Goal: Transaction & Acquisition: Purchase product/service

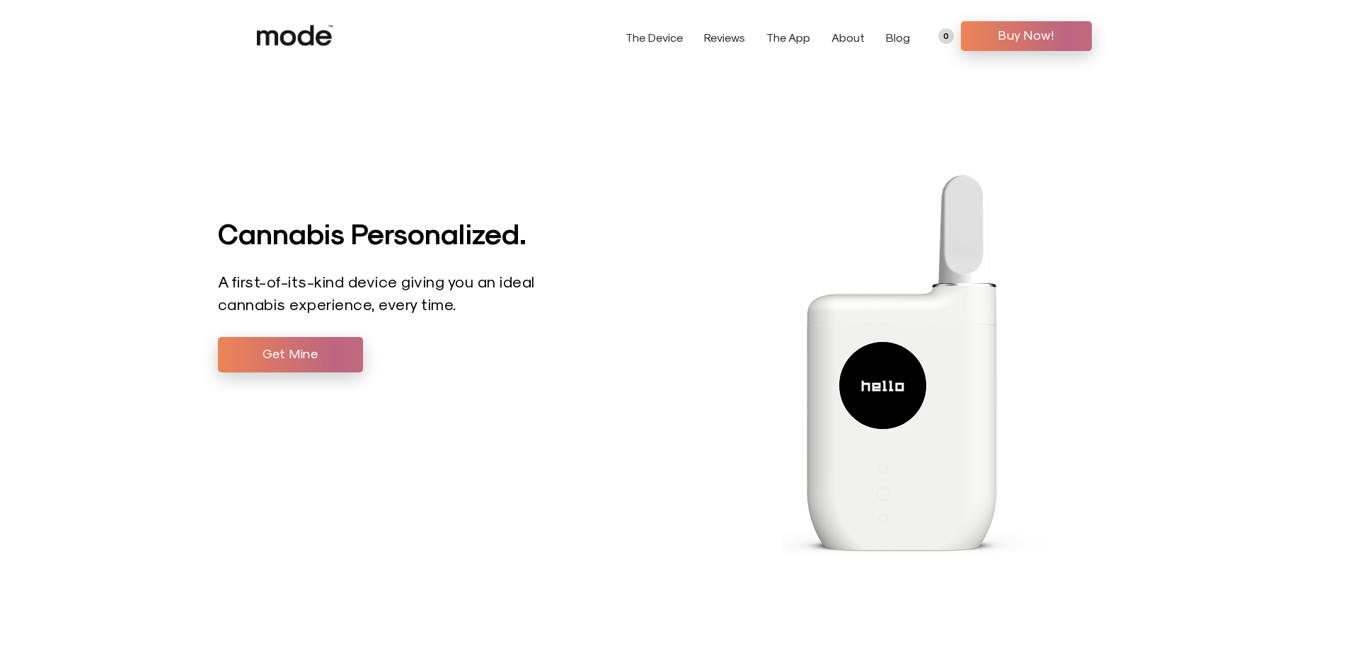
click at [683, 38] on link "The Device" at bounding box center [653, 36] width 57 height 13
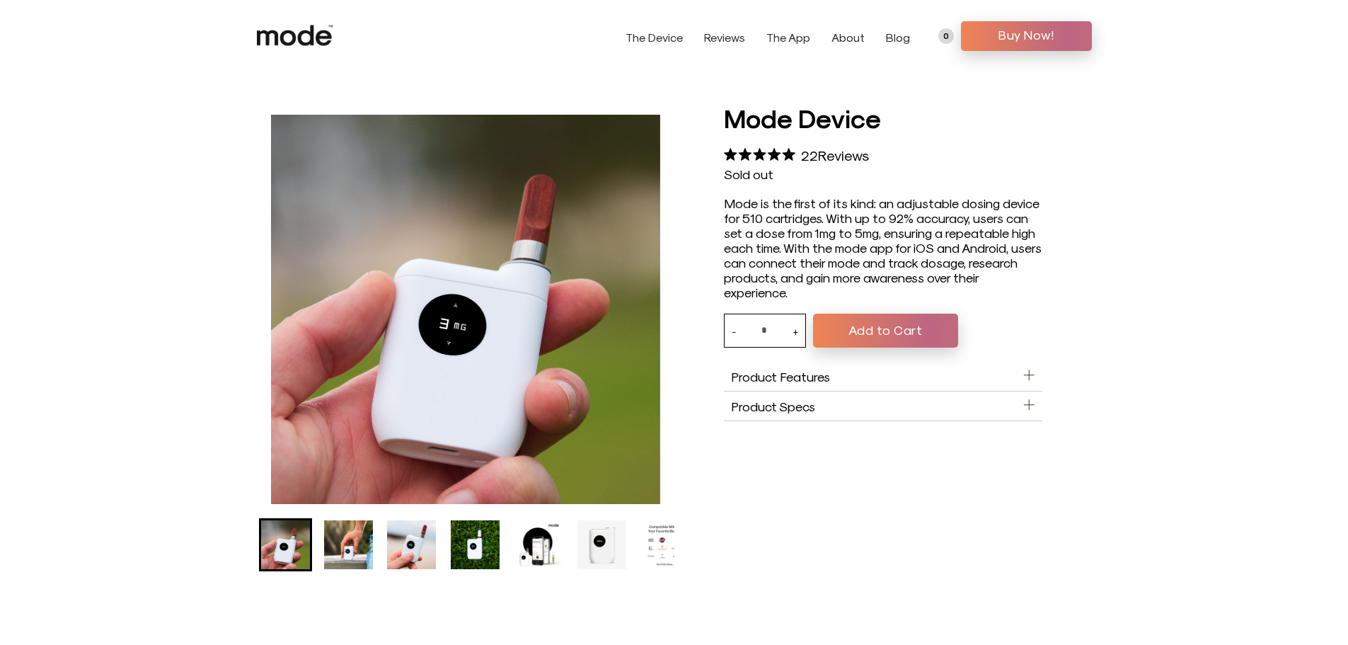
click at [452, 543] on img "Go to slide 4" at bounding box center [475, 544] width 49 height 49
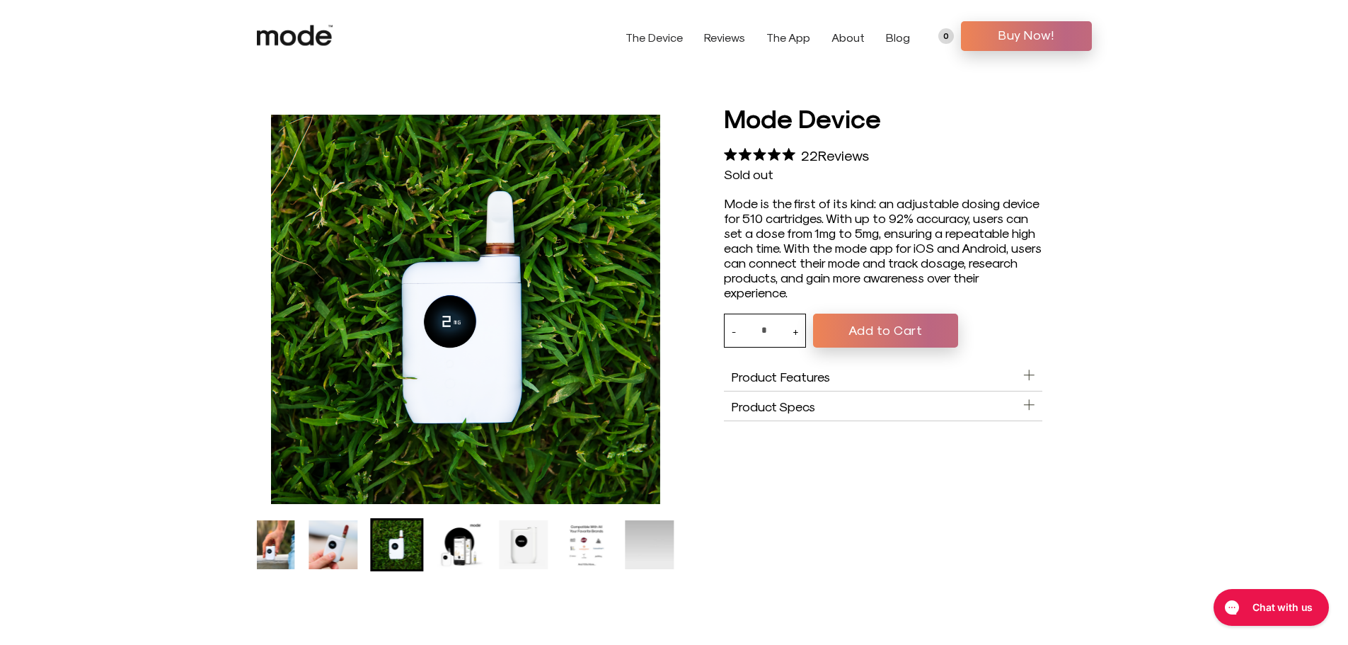
click at [536, 535] on img "Go to slide 6" at bounding box center [523, 544] width 49 height 49
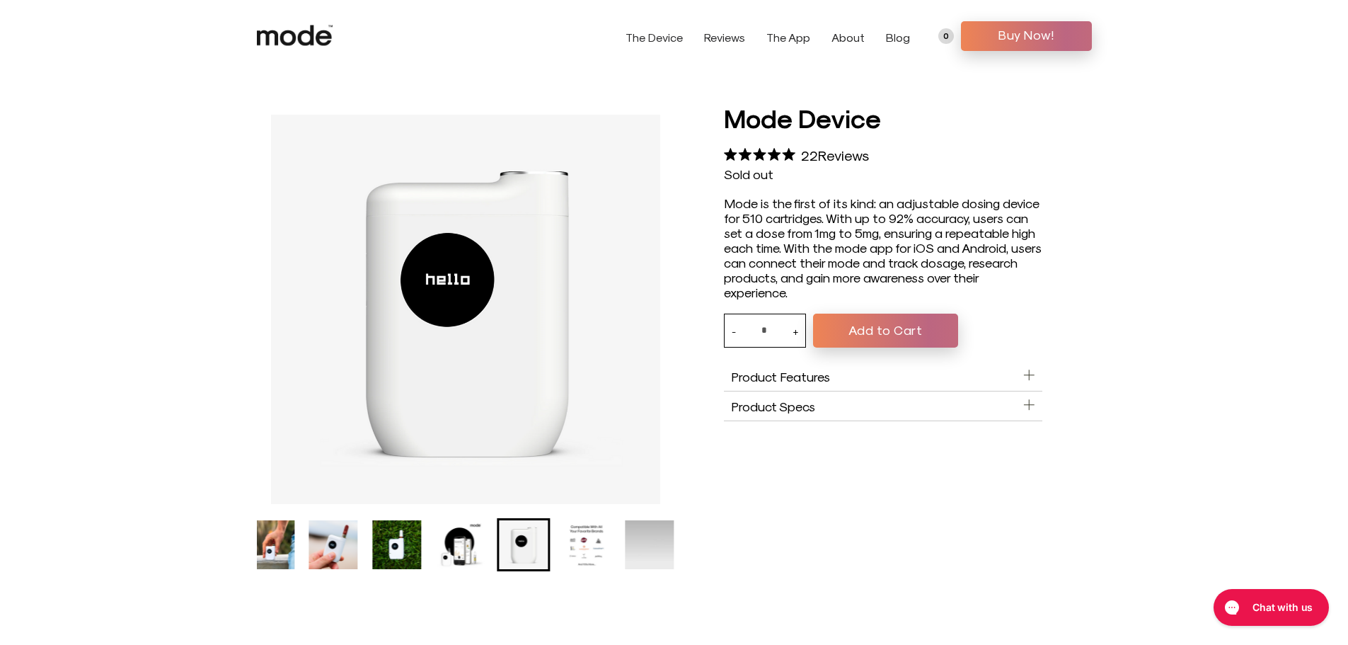
click at [601, 530] on img "Go to slide 7" at bounding box center [586, 544] width 49 height 49
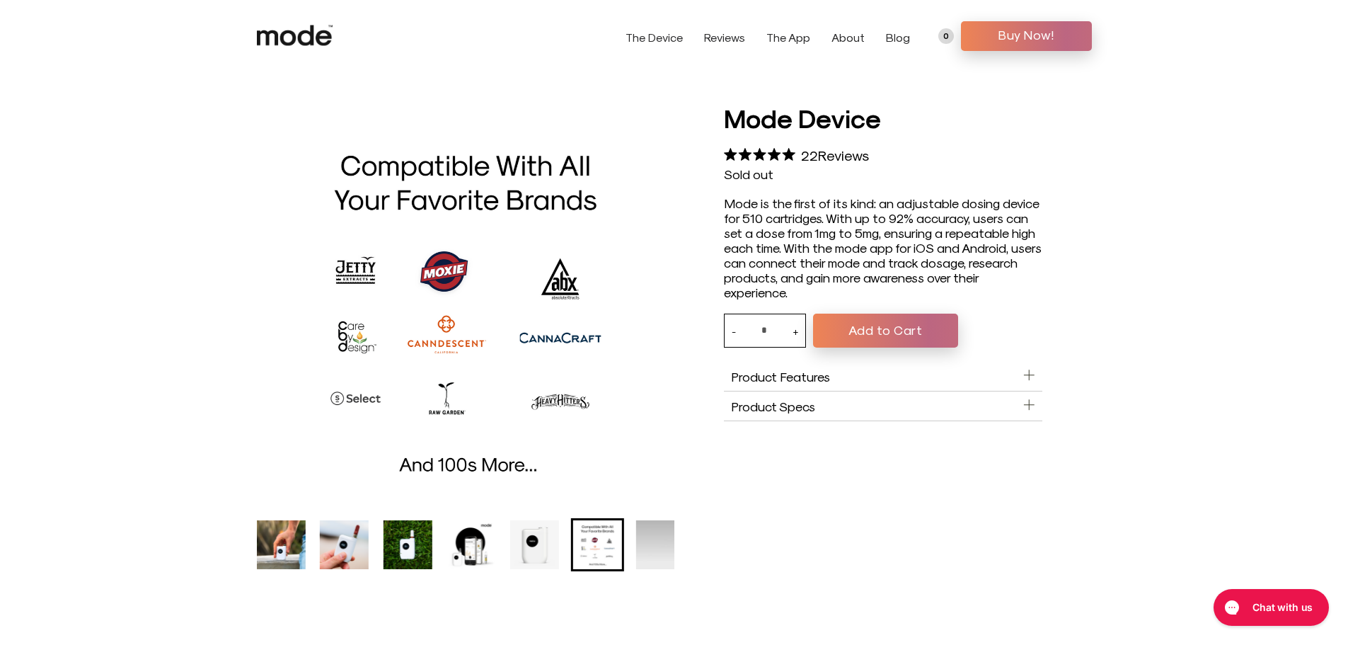
drag, startPoint x: 384, startPoint y: 548, endPoint x: 367, endPoint y: 561, distance: 21.2
click at [368, 561] on ul "Mode Device product thumbnail" at bounding box center [397, 544] width 417 height 53
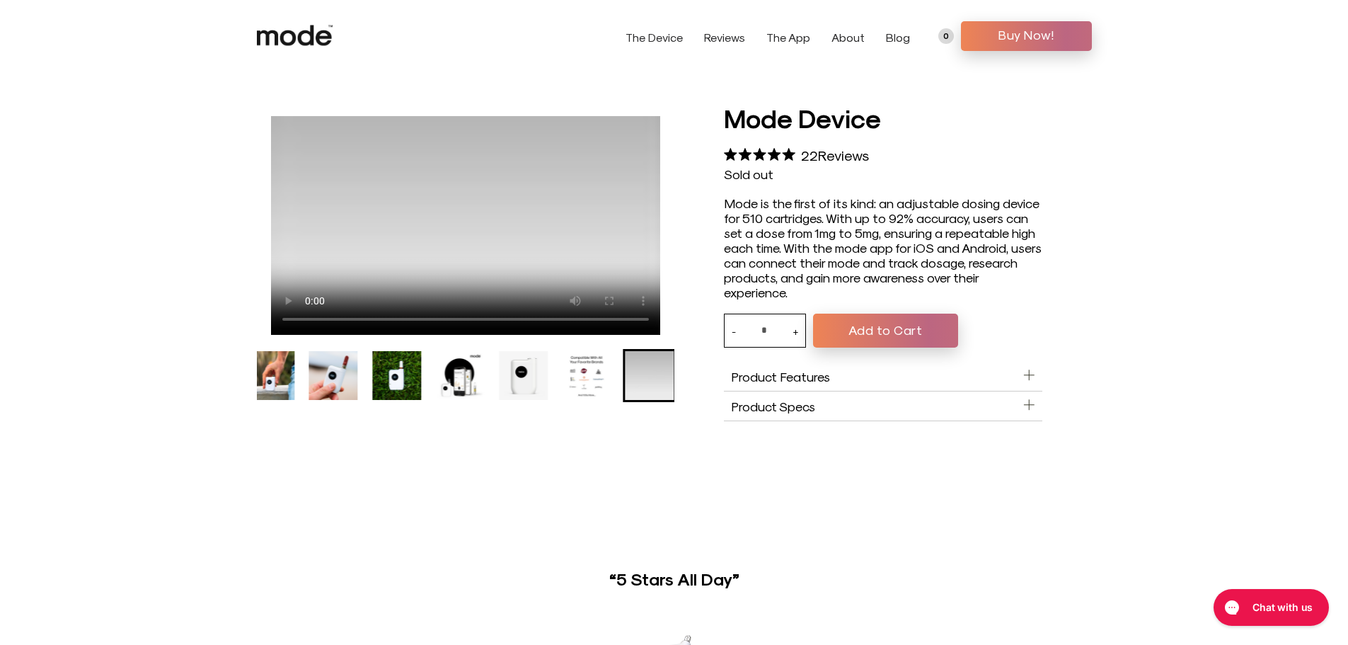
click at [538, 386] on img "Go to slide 6" at bounding box center [523, 375] width 49 height 49
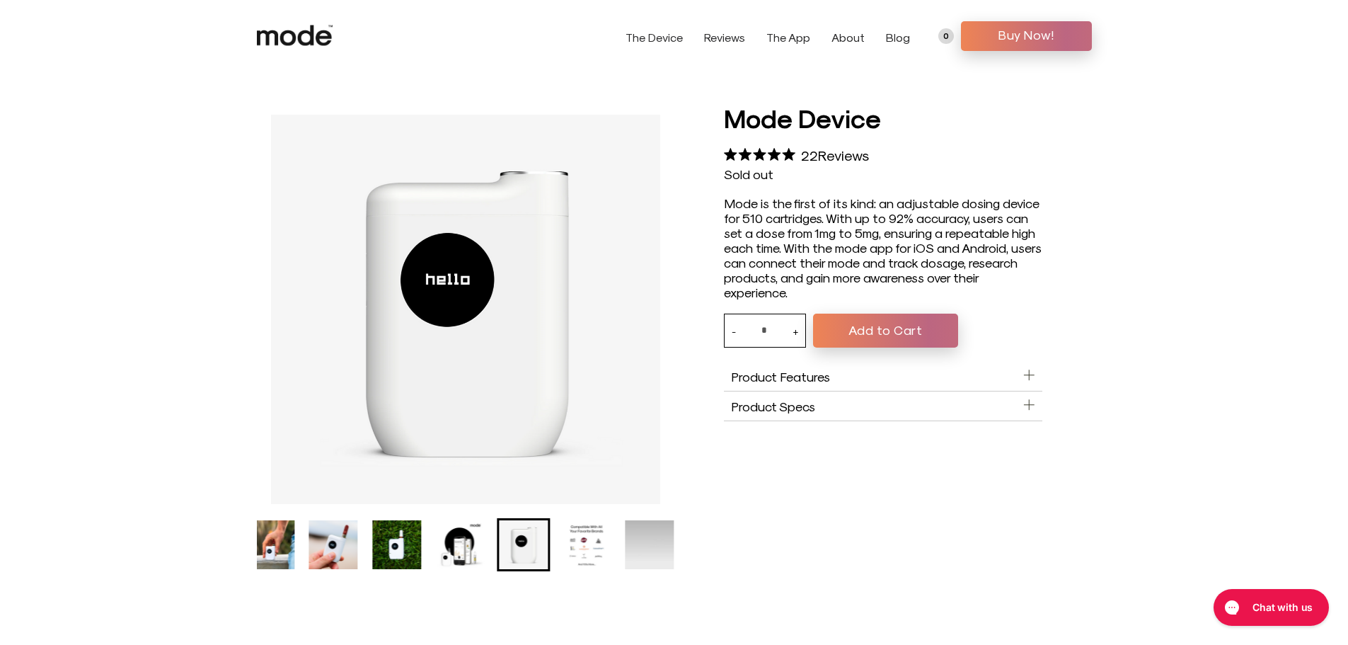
click at [598, 532] on img "Go to slide 7" at bounding box center [586, 544] width 49 height 49
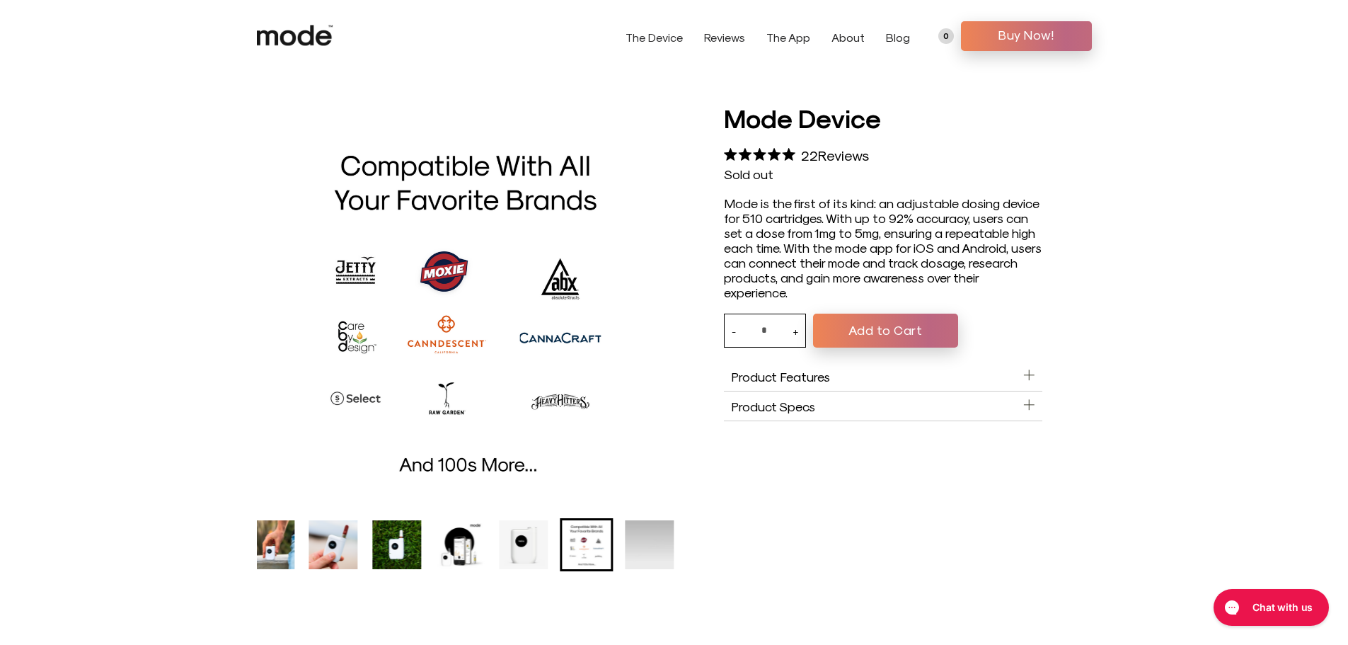
click at [446, 533] on img "Go to slide 5" at bounding box center [460, 544] width 49 height 49
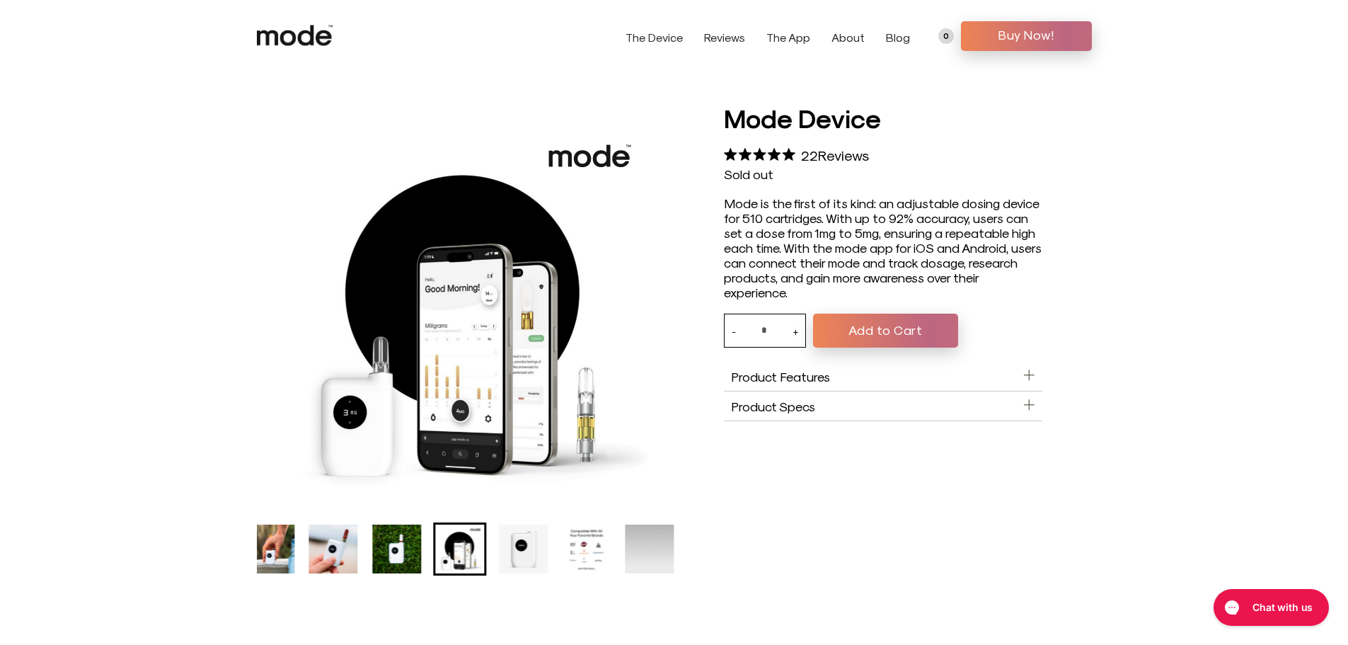
click at [341, 563] on img "Go to slide 3" at bounding box center [333, 548] width 49 height 49
